Goal: Information Seeking & Learning: Learn about a topic

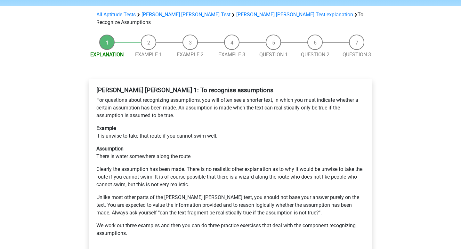
scroll to position [65, 0]
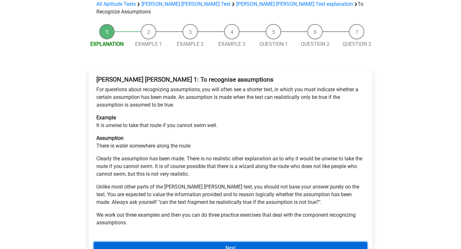
click at [135, 242] on link "Next" at bounding box center [231, 248] width 274 height 12
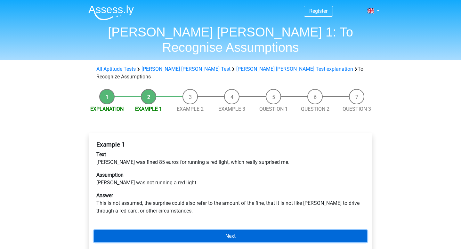
click at [151, 230] on link "Next" at bounding box center [231, 236] width 274 height 12
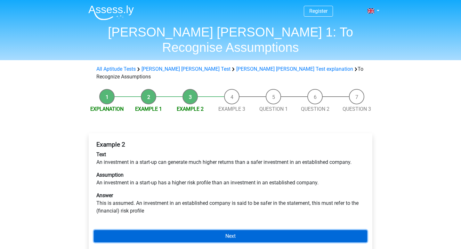
click at [182, 230] on link "Next" at bounding box center [231, 236] width 274 height 12
